Goal: Navigation & Orientation: Find specific page/section

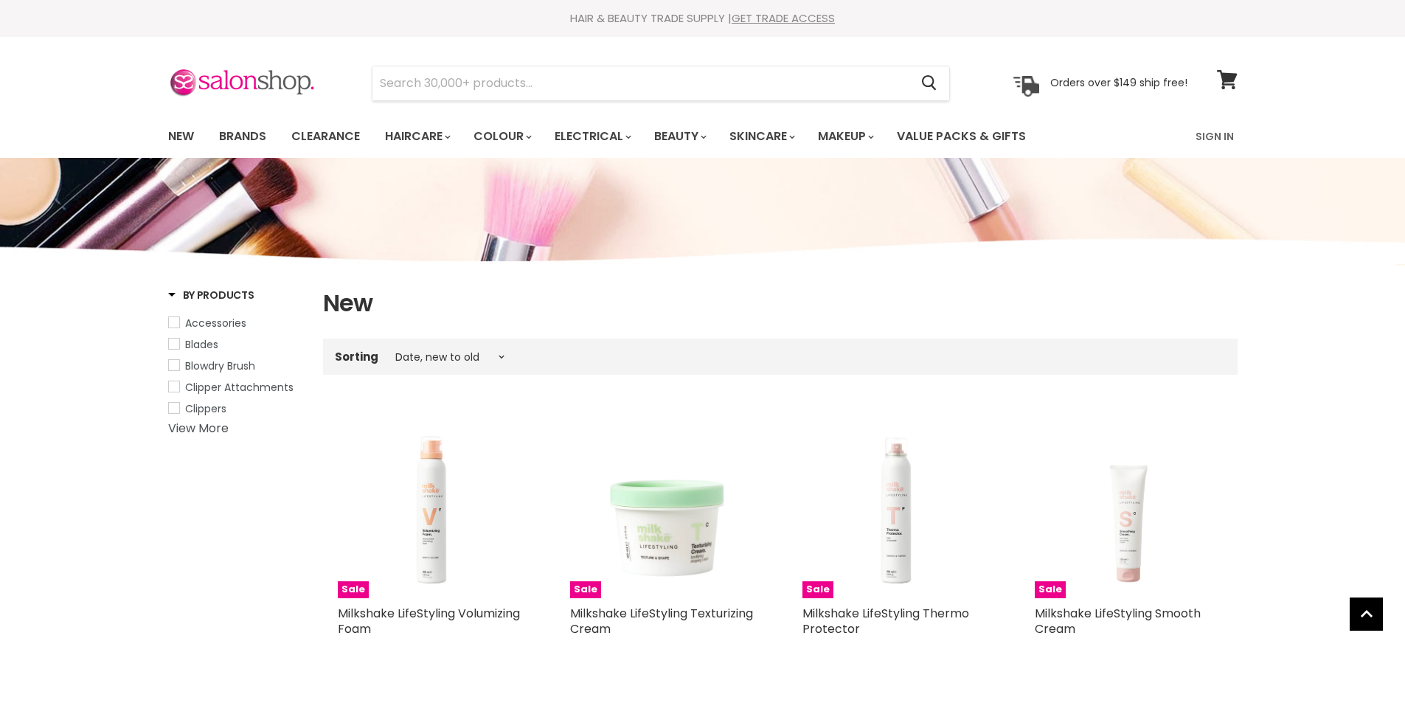
select select "created-descending"
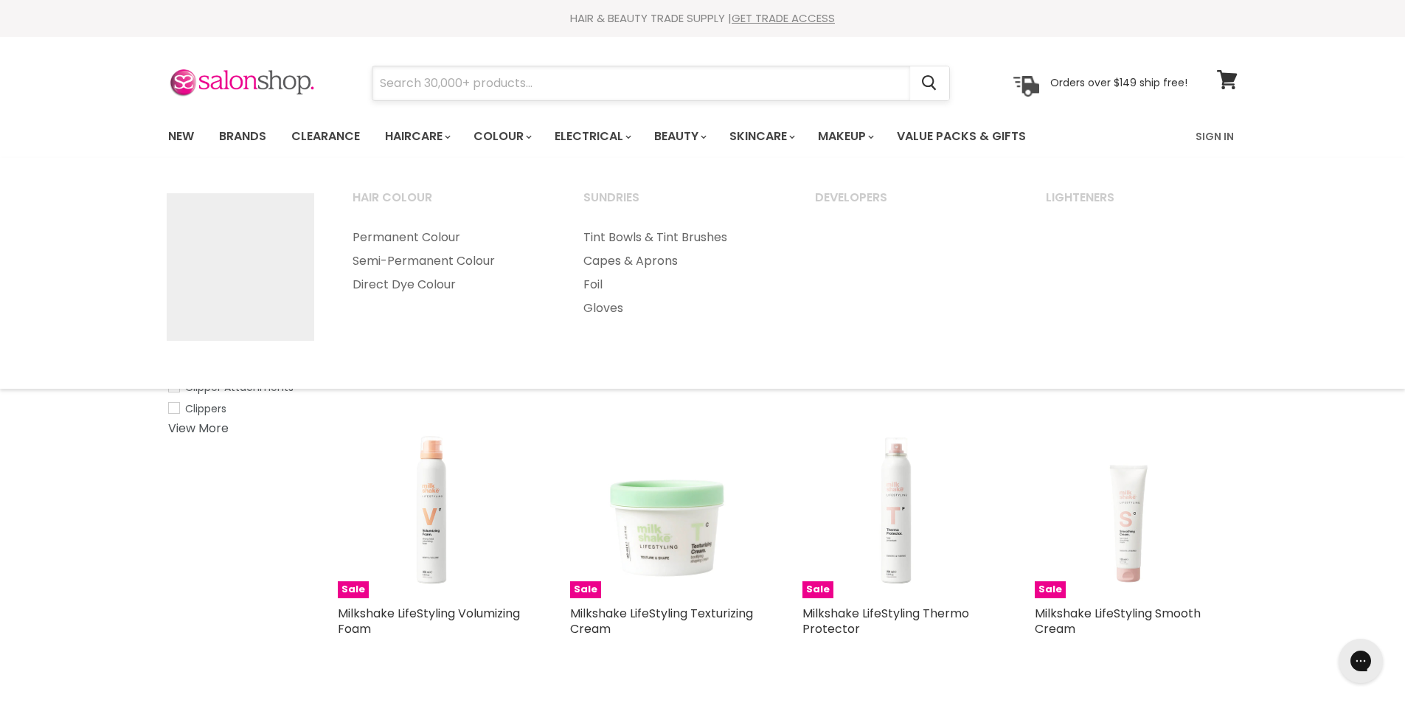
click at [507, 91] on input "Search" at bounding box center [641, 83] width 538 height 34
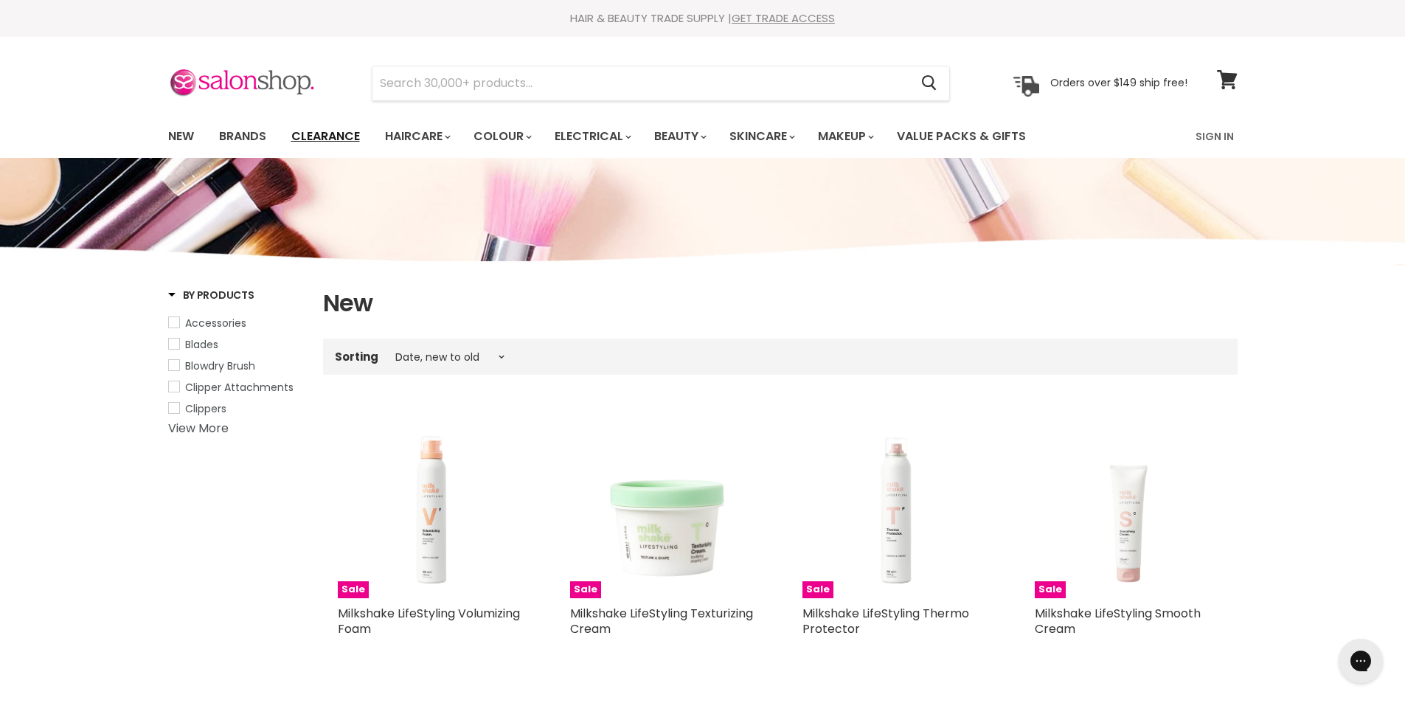
click at [320, 141] on link "Clearance" at bounding box center [325, 136] width 91 height 31
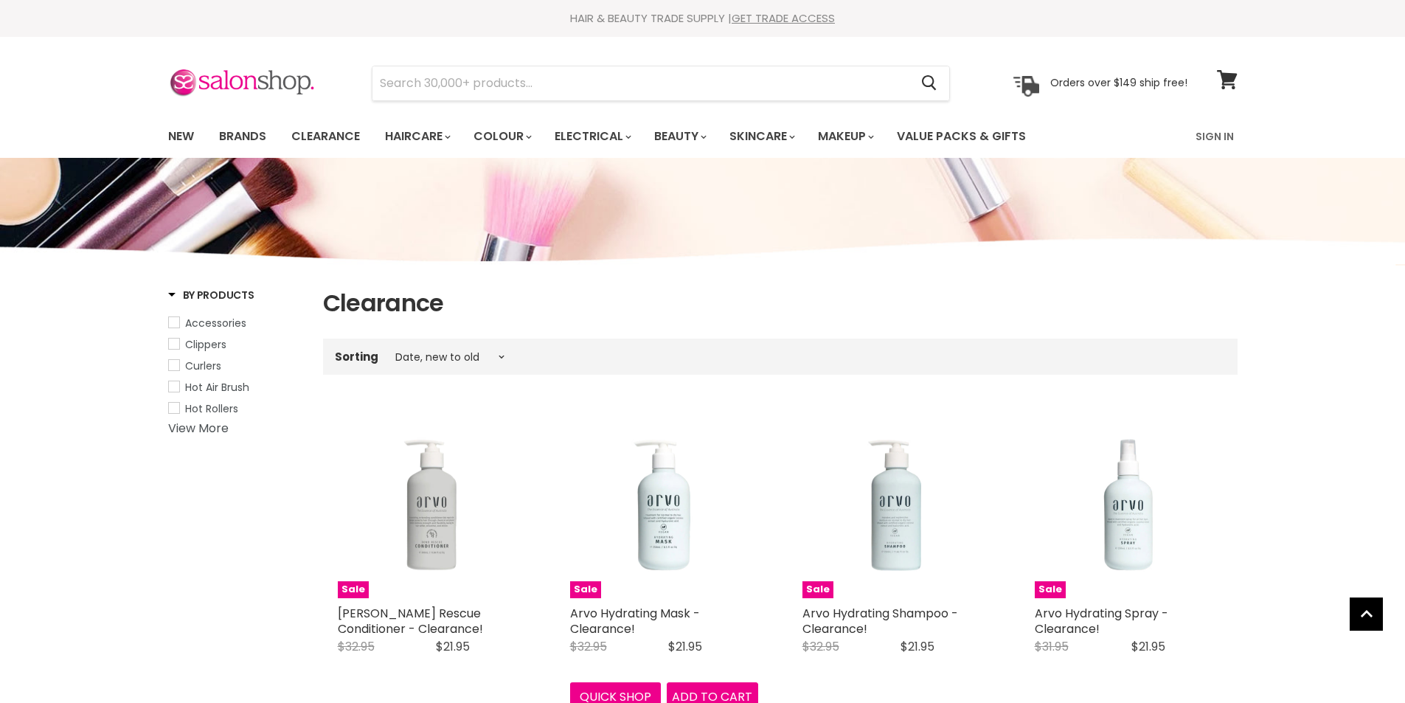
select select "created-descending"
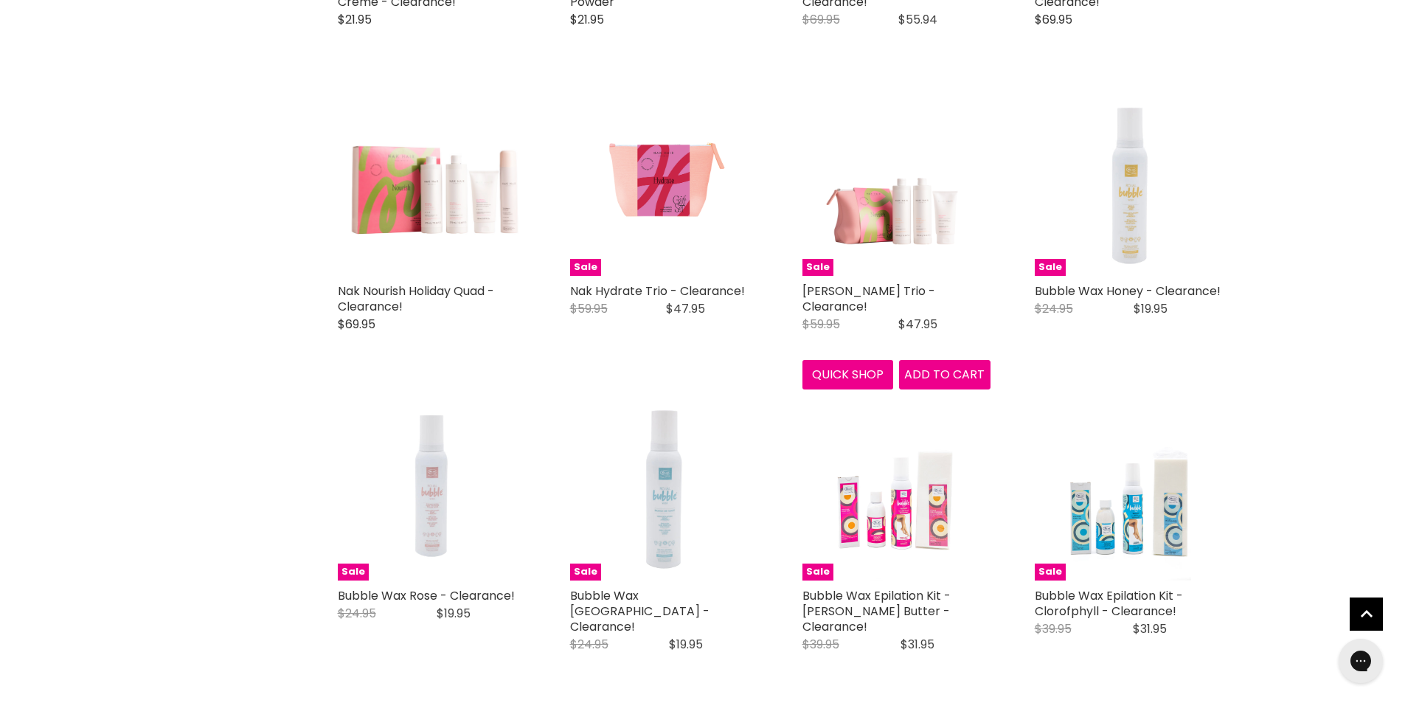
scroll to position [2507, 0]
